Goal: Task Accomplishment & Management: Complete application form

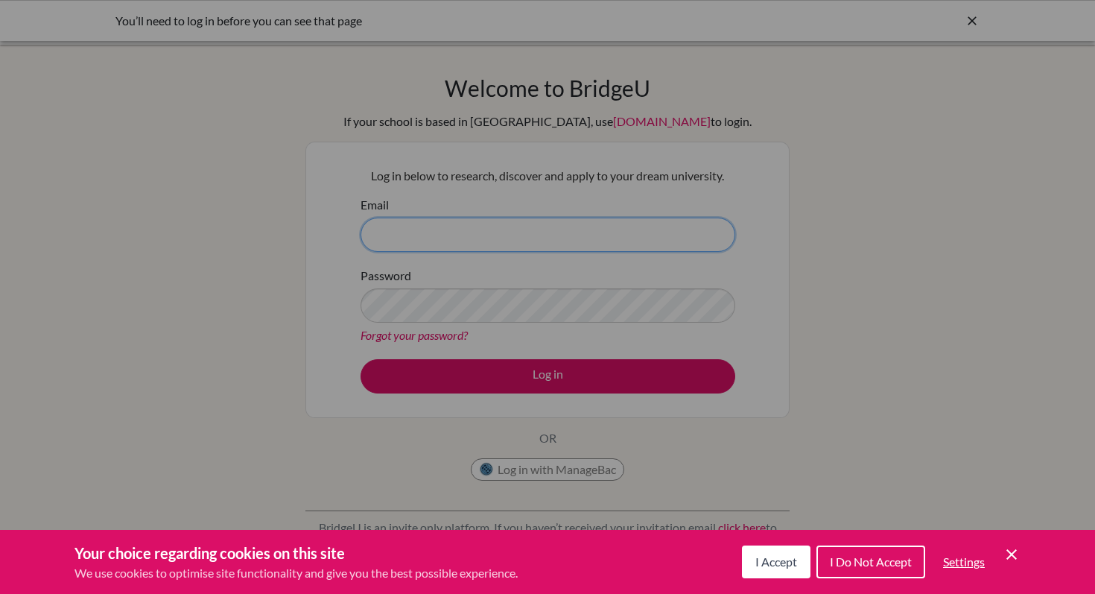
type input "cesar_reyes@ofs.edu.sg"
click at [455, 387] on div "Cookie Preferences" at bounding box center [547, 297] width 1095 height 594
click at [869, 565] on span "I Do Not Accept" at bounding box center [871, 561] width 82 height 14
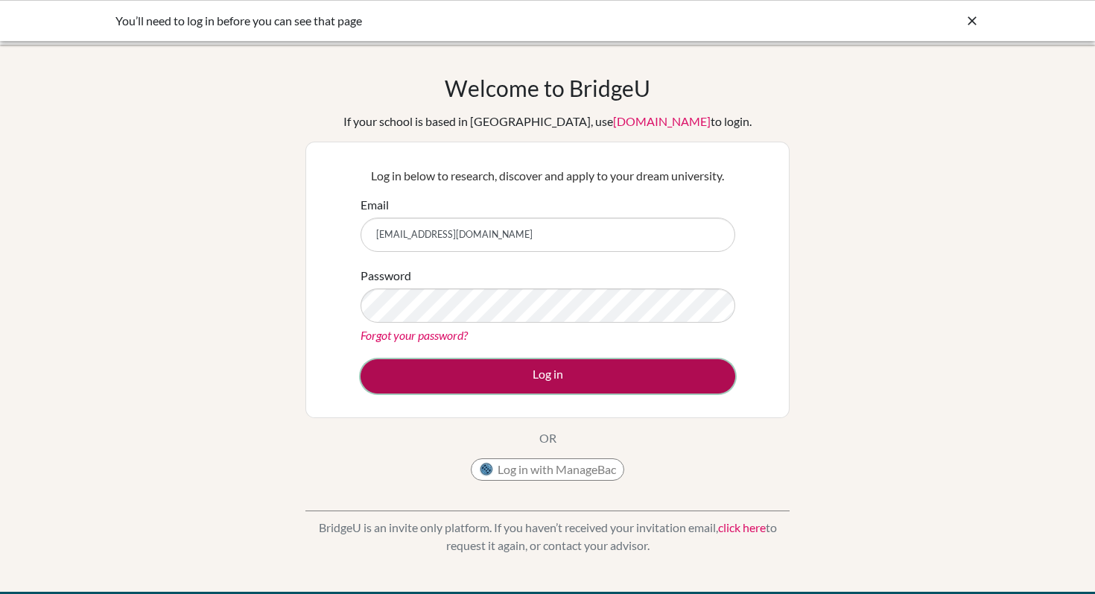
click at [574, 373] on button "Log in" at bounding box center [548, 376] width 375 height 34
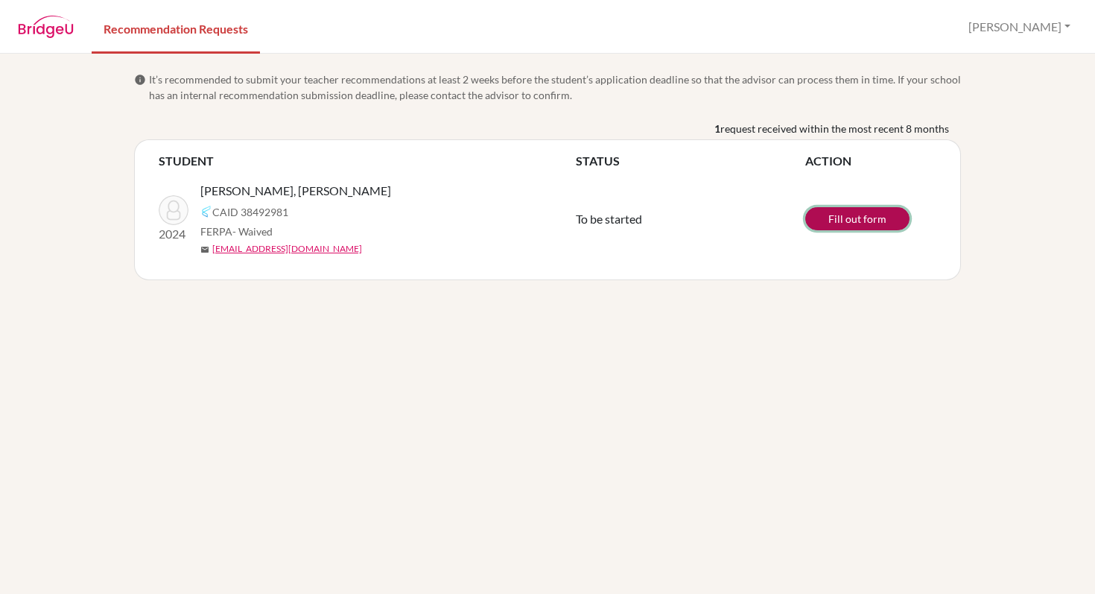
click at [840, 218] on link "Fill out form" at bounding box center [858, 218] width 104 height 23
